Goal: Task Accomplishment & Management: Use online tool/utility

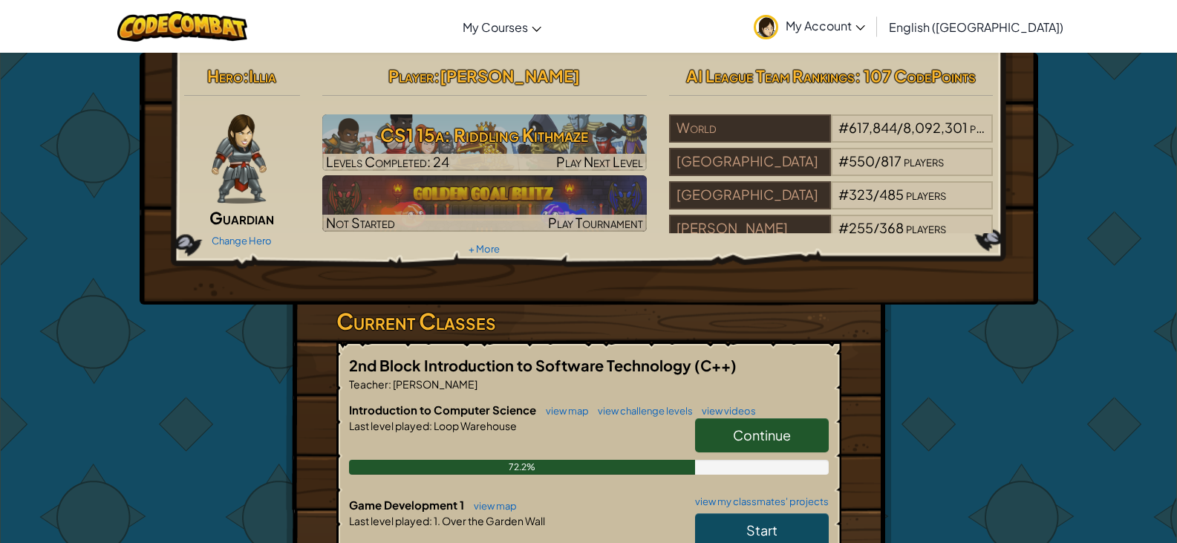
click at [806, 437] on link "Continue" at bounding box center [762, 435] width 134 height 34
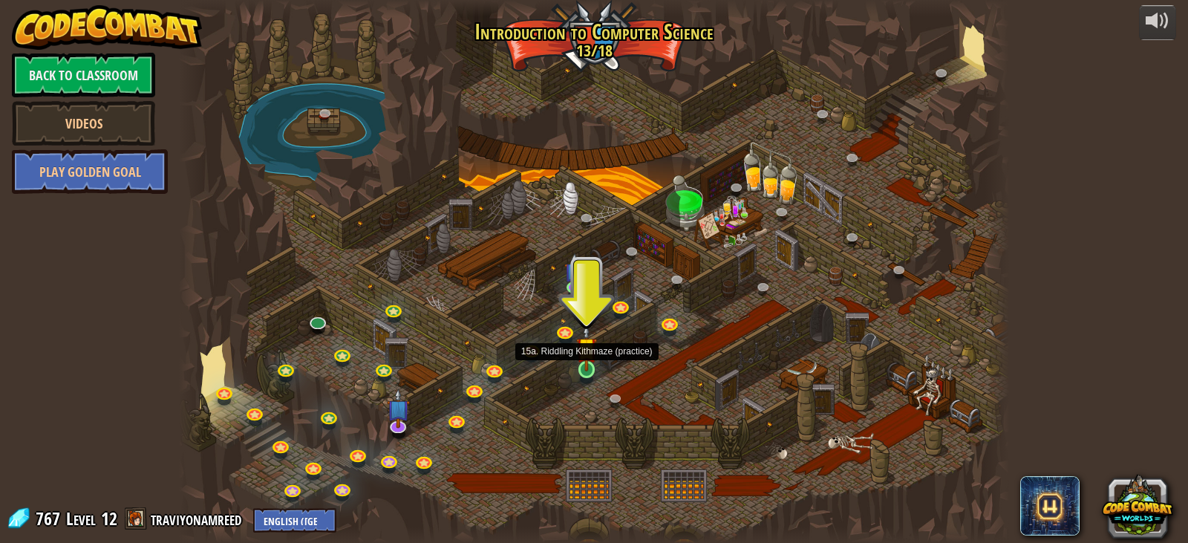
click at [585, 367] on img at bounding box center [586, 348] width 21 height 48
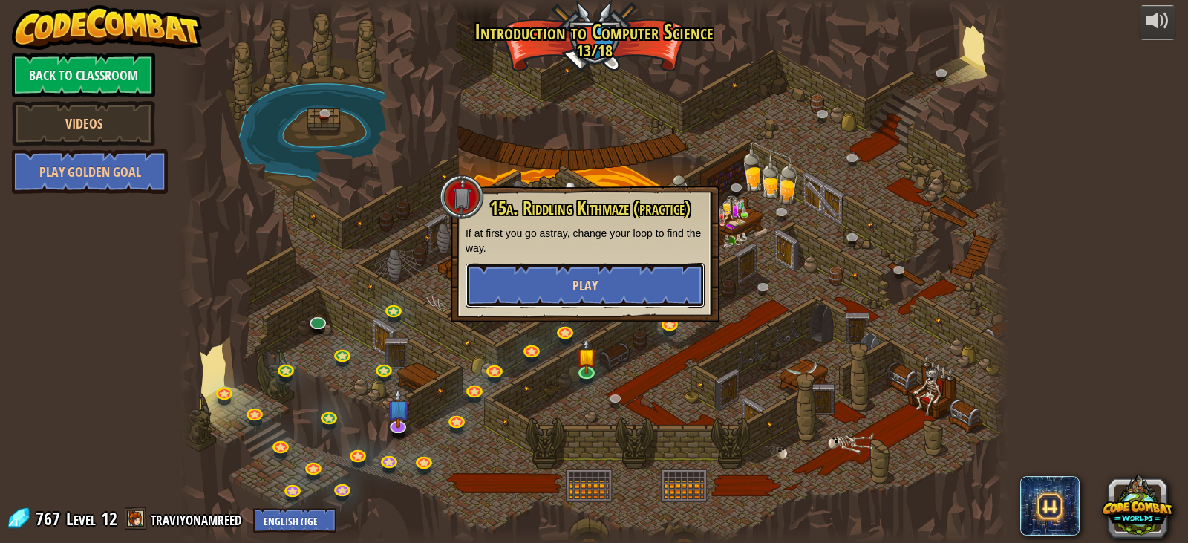
click at [641, 296] on button "Play" at bounding box center [585, 285] width 239 height 45
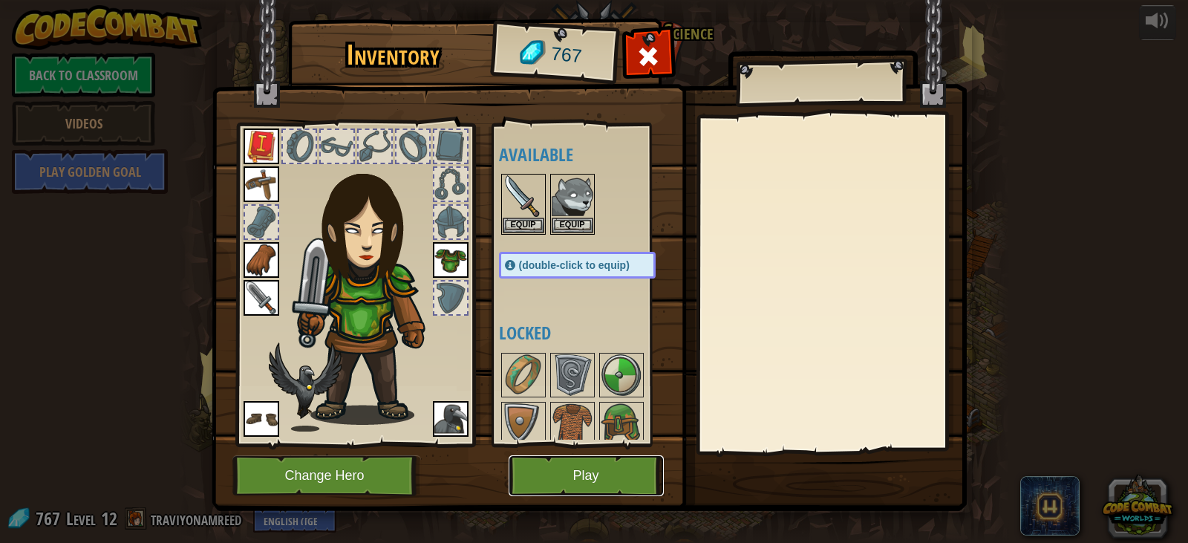
click at [613, 466] on button "Play" at bounding box center [586, 475] width 155 height 41
